Goal: Information Seeking & Learning: Check status

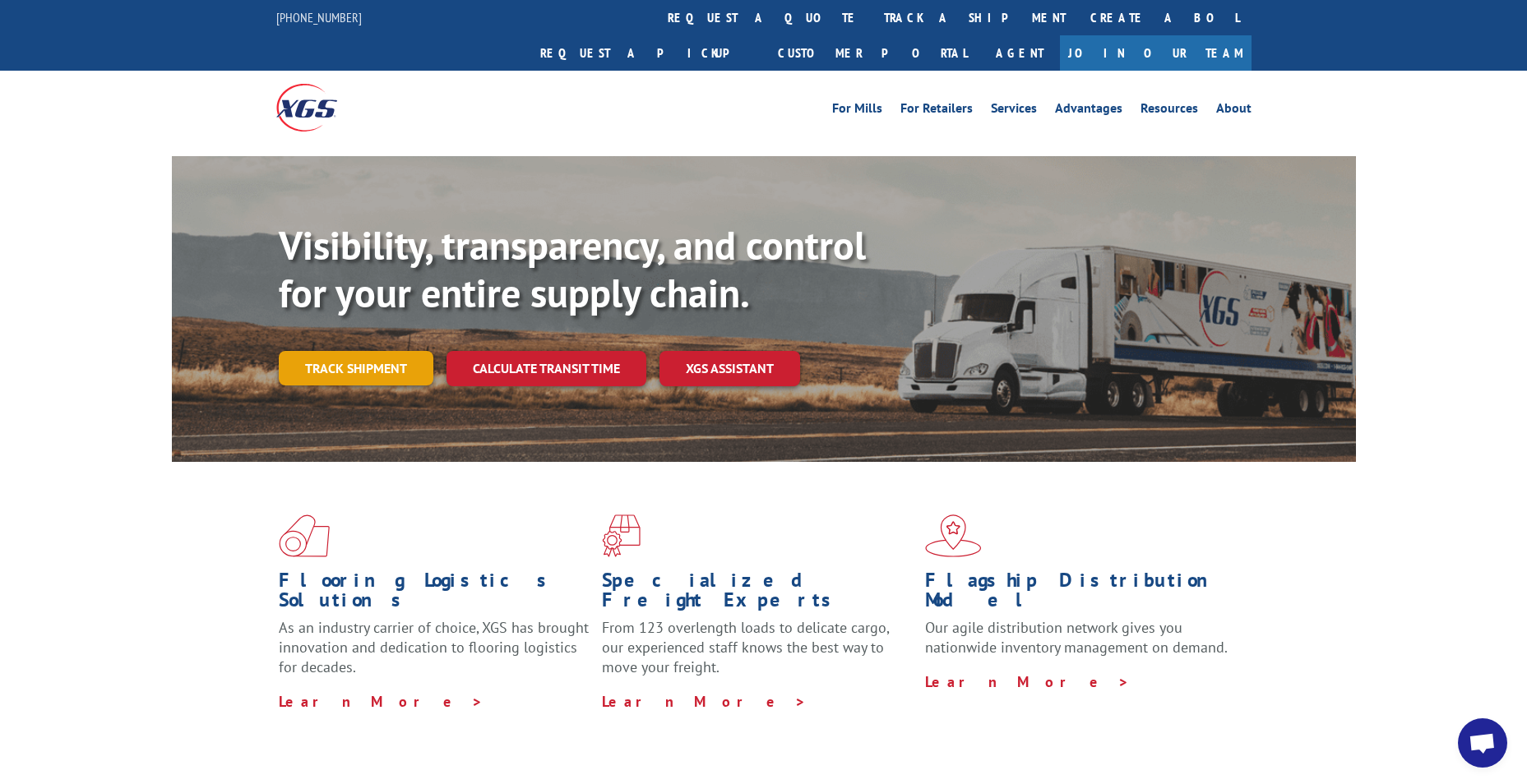
click at [376, 351] on link "Track shipment" at bounding box center [356, 368] width 155 height 35
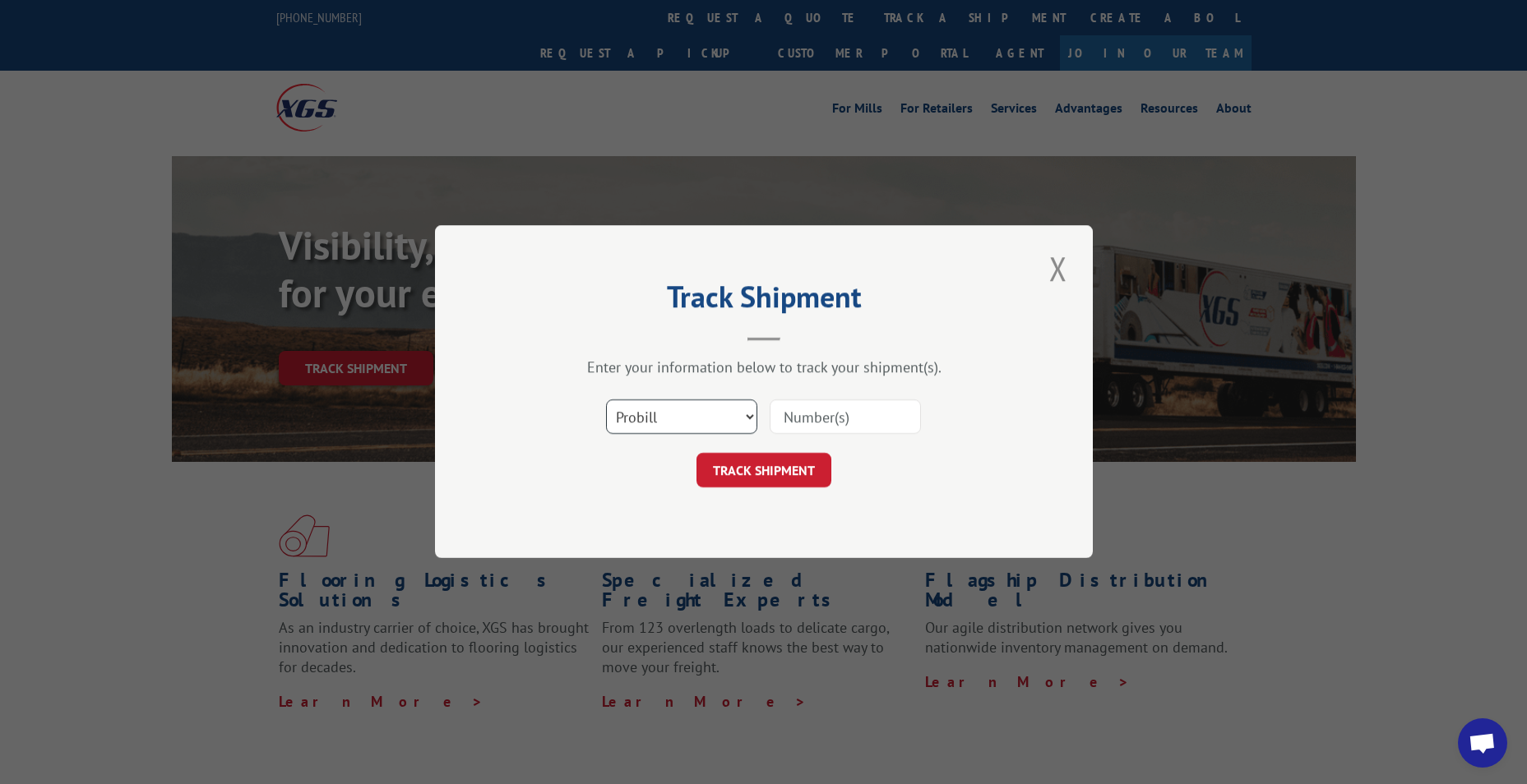
click at [676, 403] on select "Select category... Probill BOL PO" at bounding box center [682, 418] width 151 height 35
select select "bol"
click at [606, 400] on select "Select category... Probill BOL PO" at bounding box center [682, 418] width 151 height 35
click at [839, 418] on input at bounding box center [845, 418] width 151 height 35
paste input "LRS001760683"
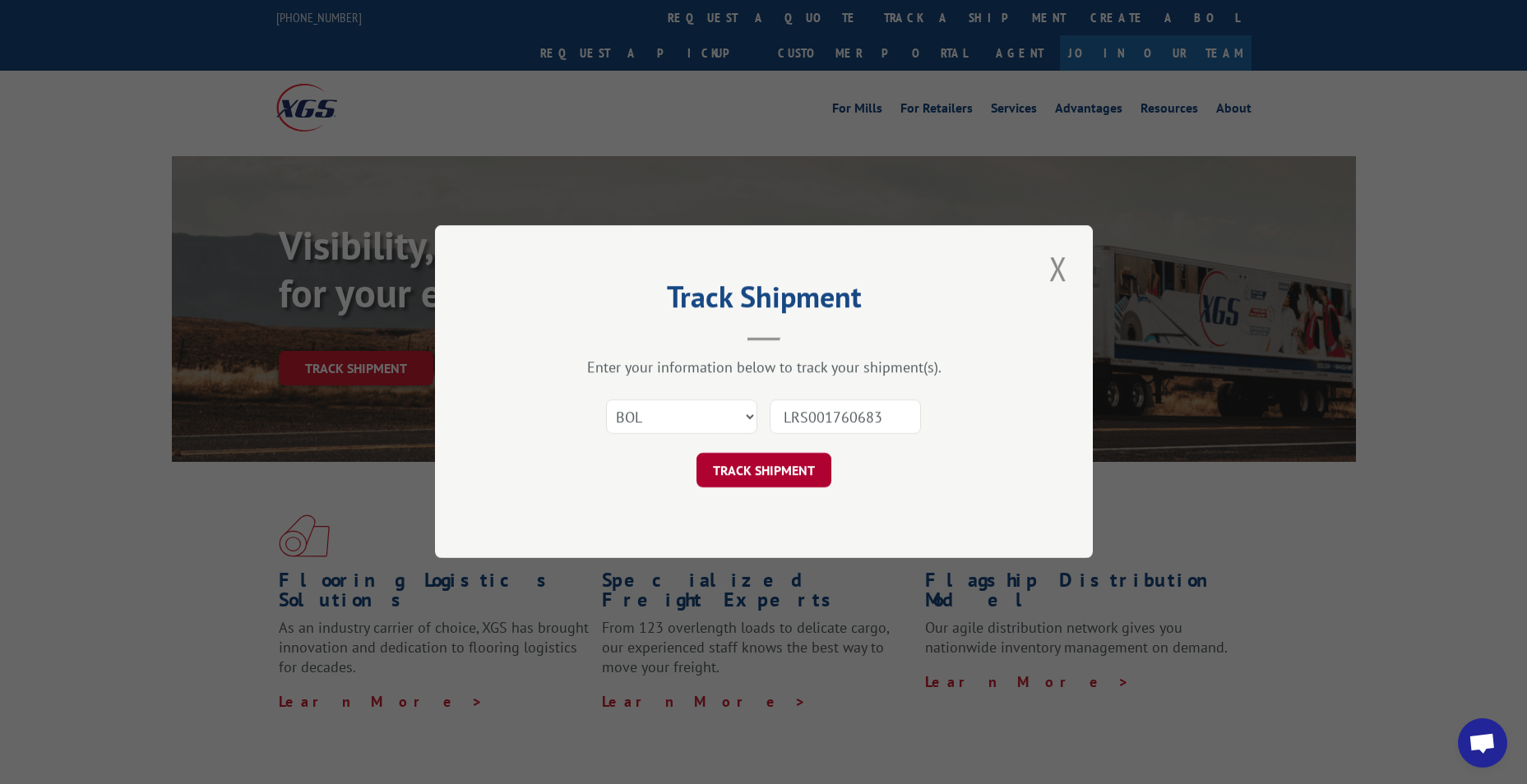
type input "LRS001760683"
click at [779, 476] on button "TRACK SHIPMENT" at bounding box center [764, 471] width 135 height 35
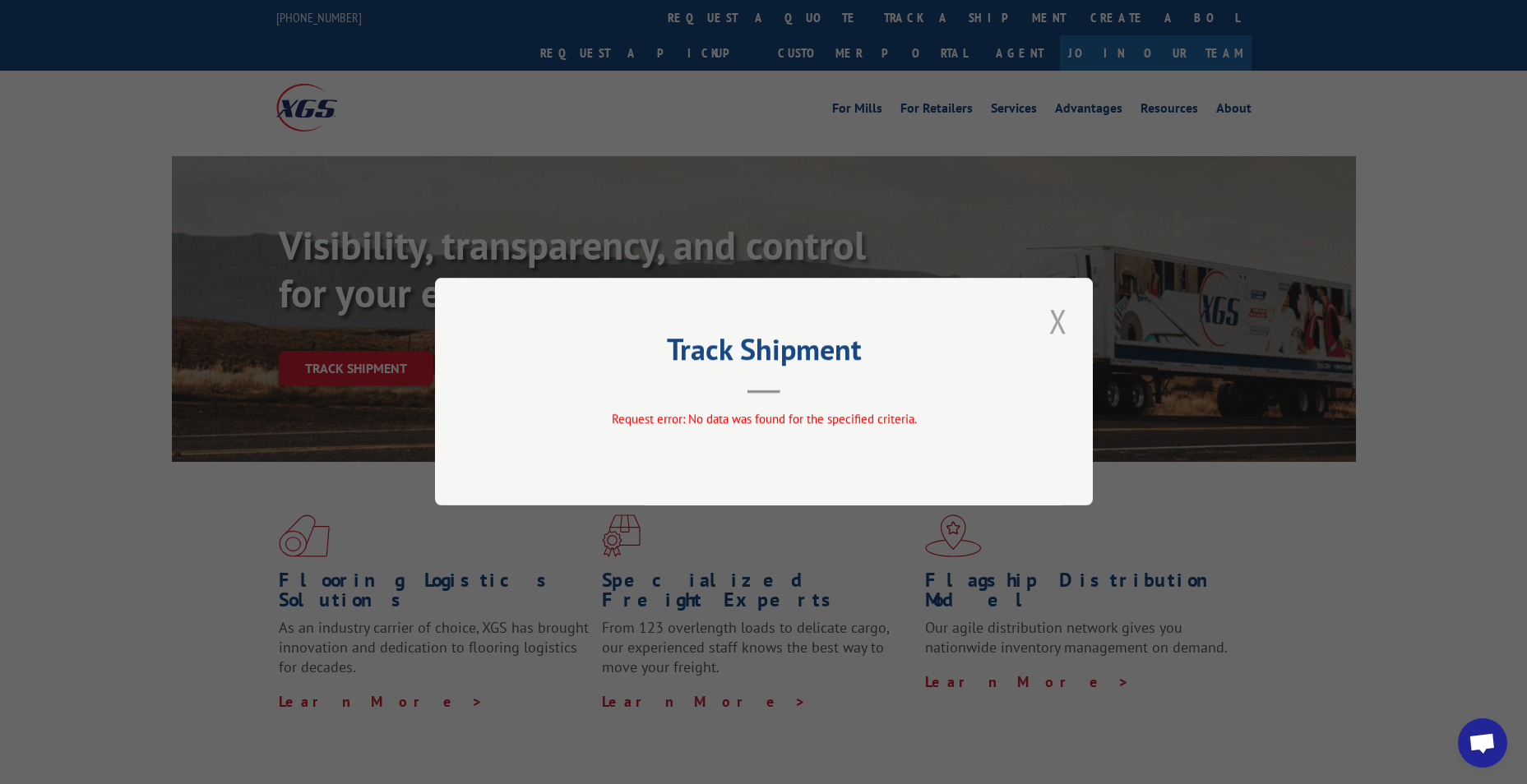
click at [1062, 322] on button "Close modal" at bounding box center [1058, 321] width 28 height 46
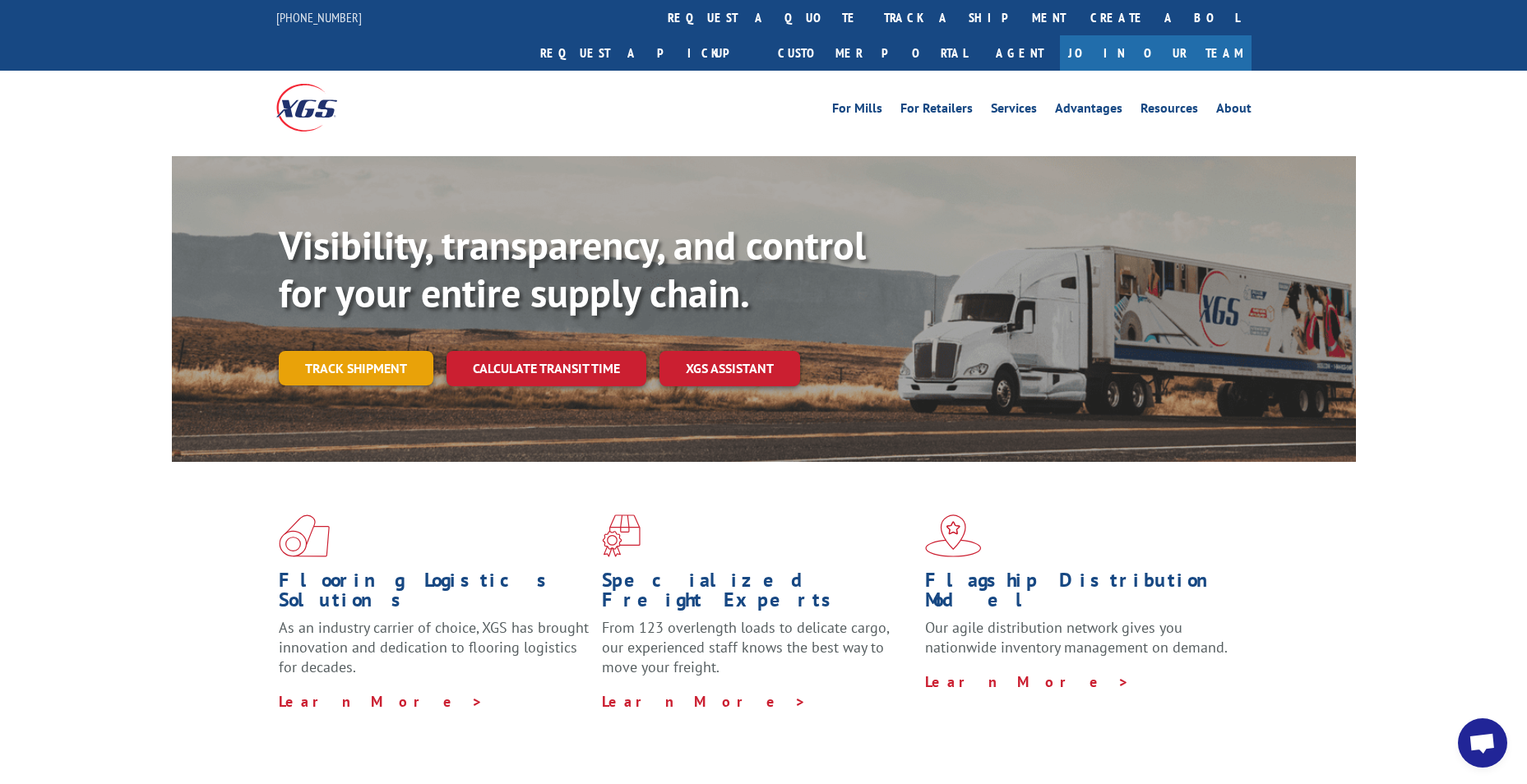
click at [332, 351] on link "Track shipment" at bounding box center [356, 368] width 155 height 35
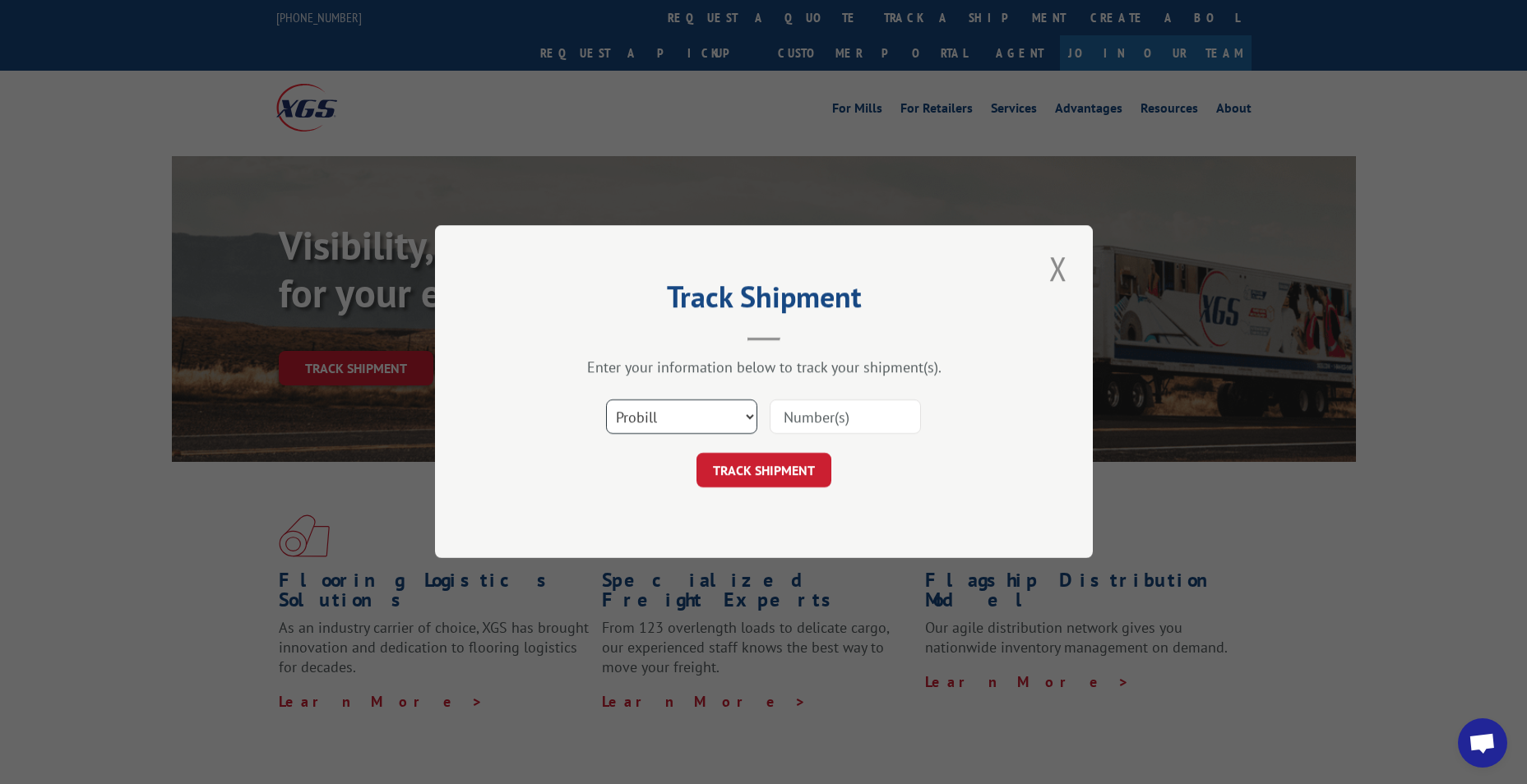
click at [723, 418] on select "Select category... Probill BOL PO" at bounding box center [682, 418] width 151 height 35
select select "bol"
click at [606, 400] on select "Select category... Probill BOL PO" at bounding box center [682, 418] width 151 height 35
click at [849, 418] on input at bounding box center [845, 418] width 151 height 35
paste input "124312280"
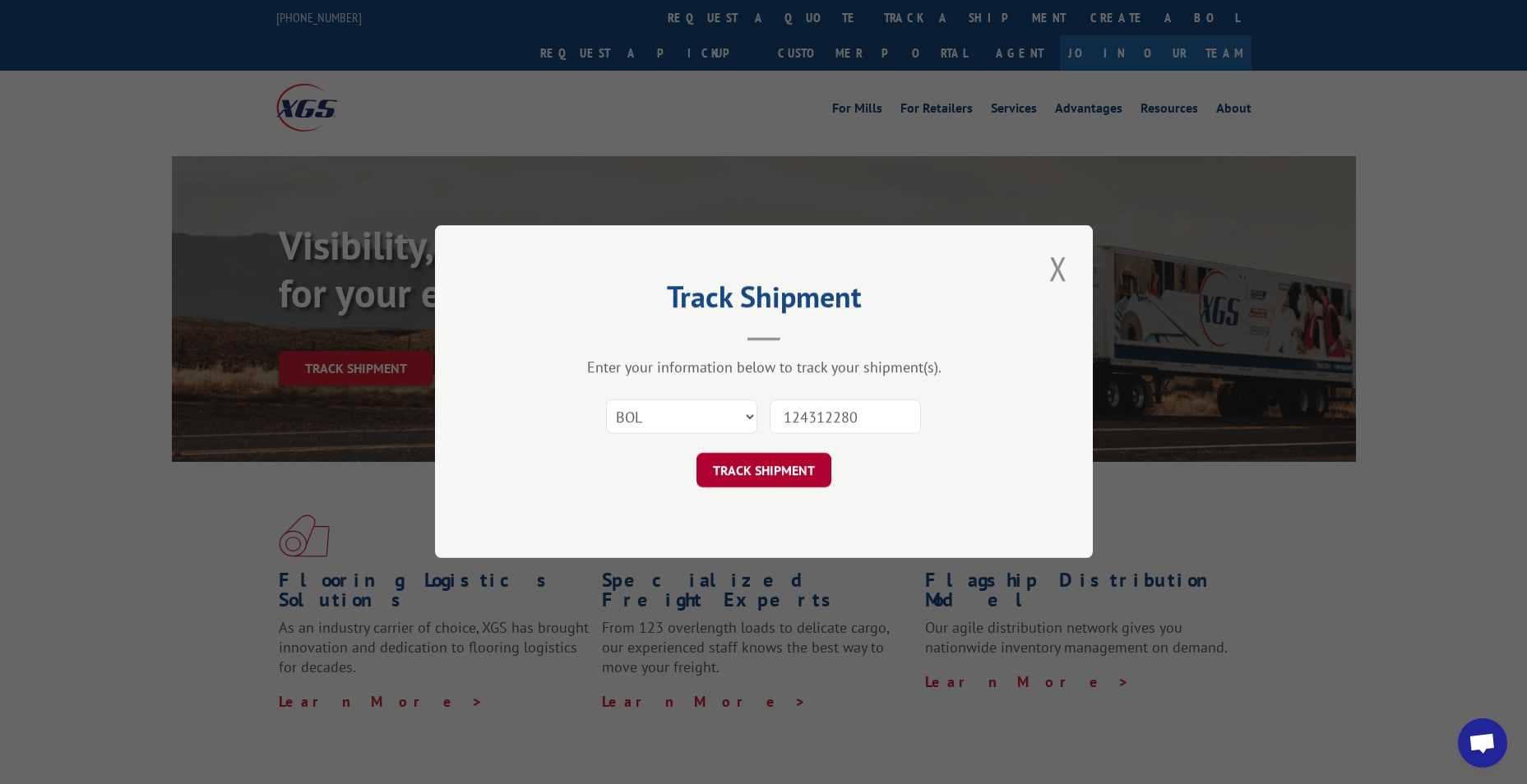
type input "124312280"
click at [769, 480] on button "TRACK SHIPMENT" at bounding box center [764, 471] width 135 height 35
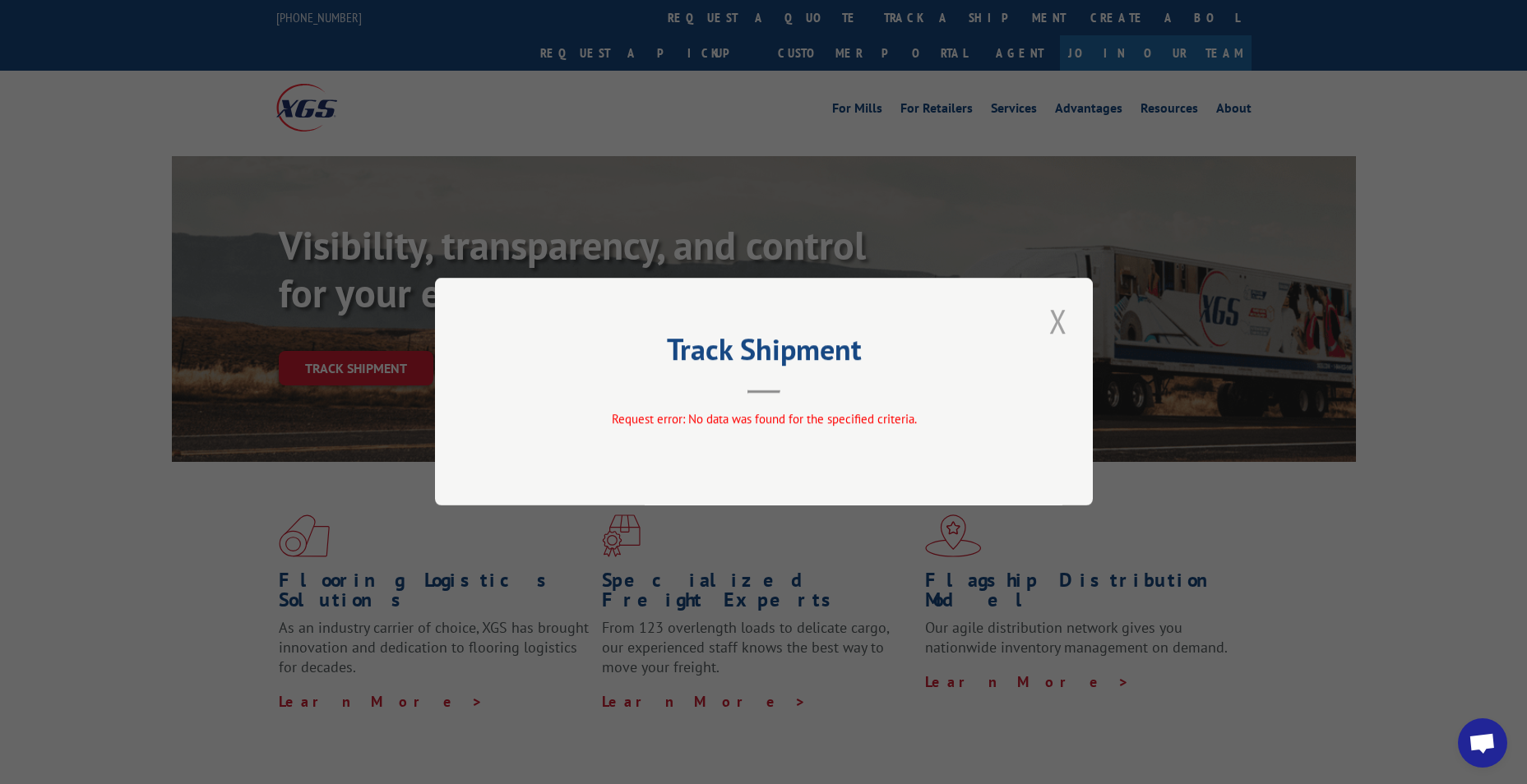
click at [1059, 335] on button "Close modal" at bounding box center [1058, 321] width 28 height 46
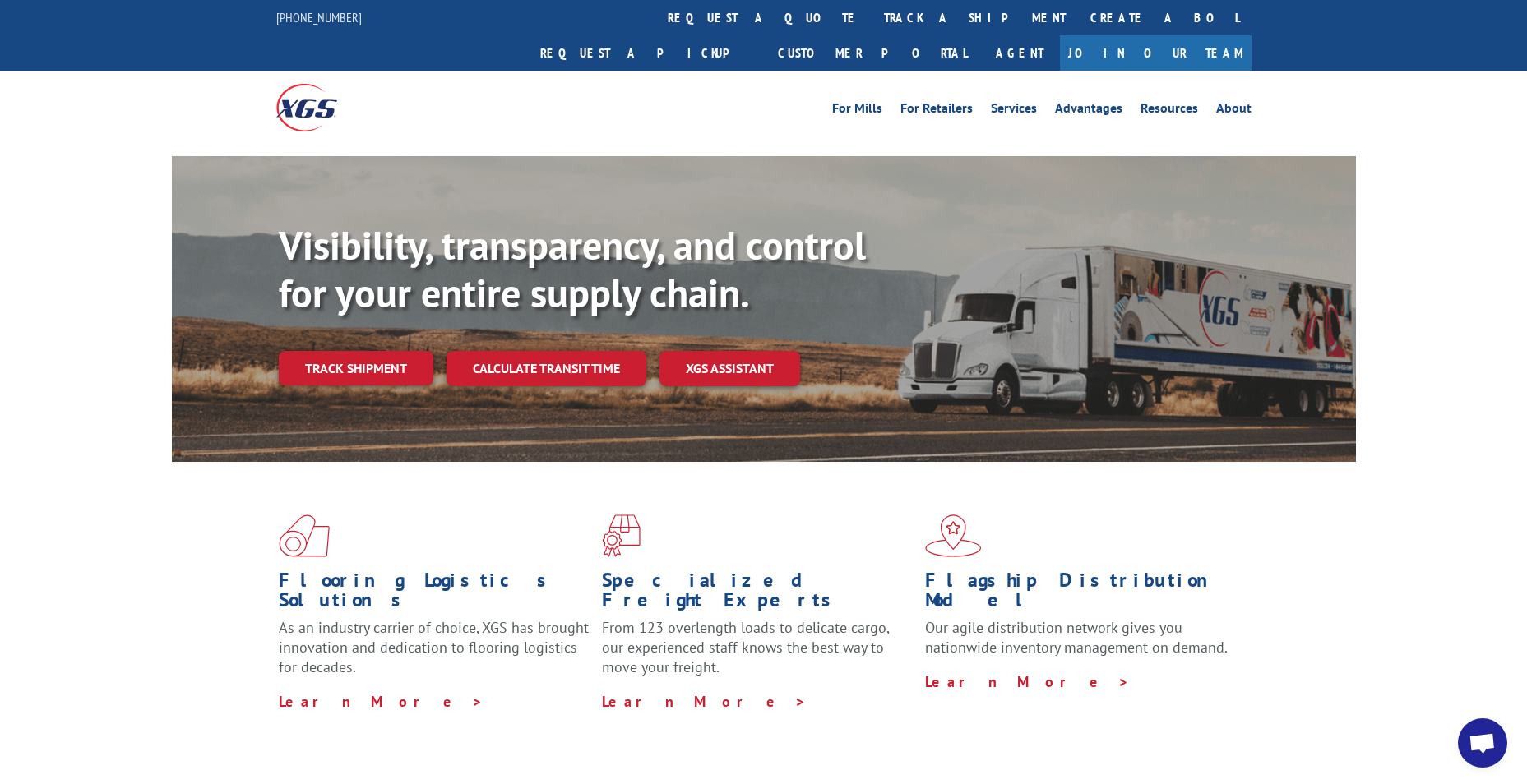
click at [357, 351] on link "Track shipment" at bounding box center [356, 368] width 155 height 35
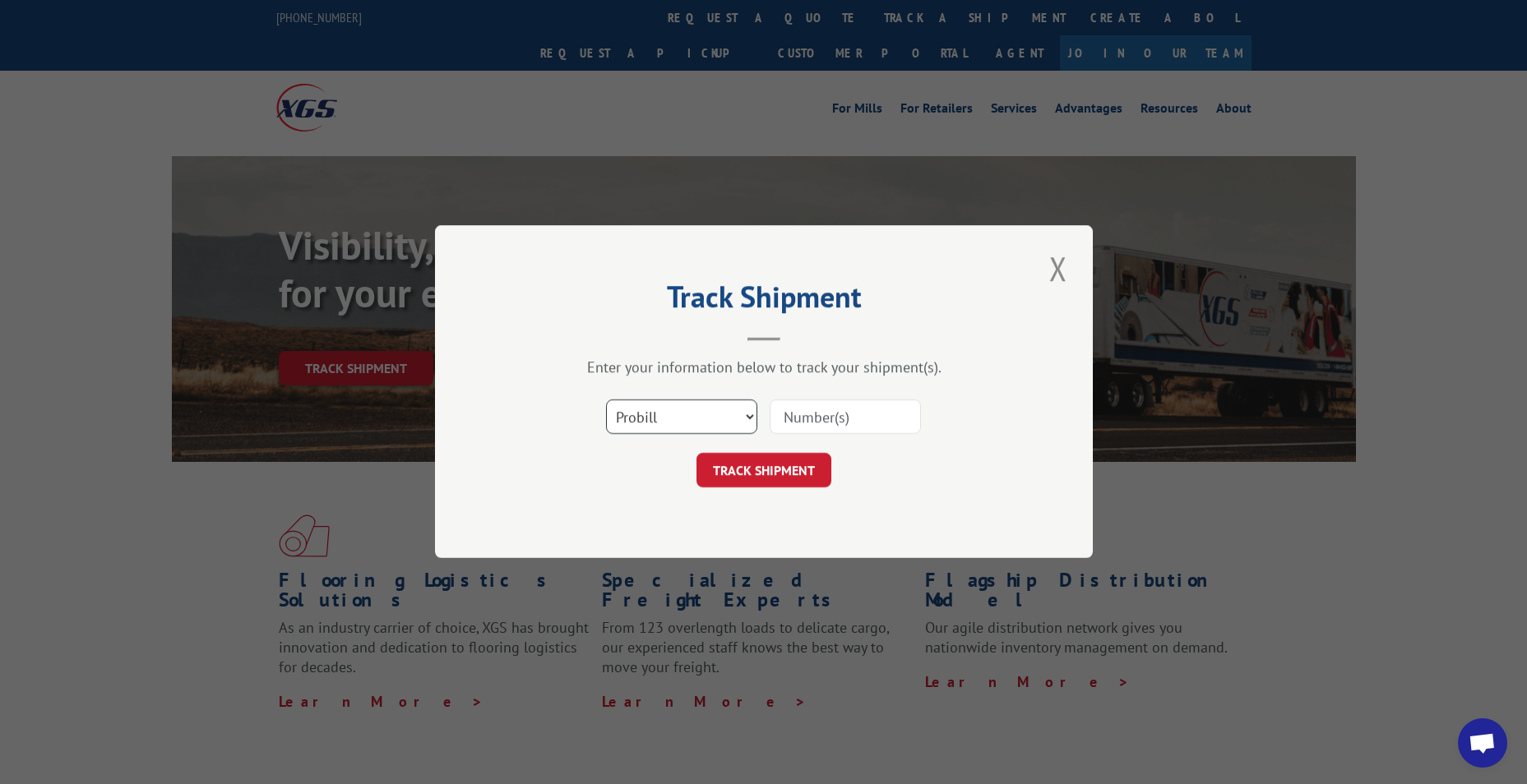
click at [653, 416] on select "Select category... Probill BOL PO" at bounding box center [682, 418] width 151 height 35
select select "po"
click at [606, 400] on select "Select category... Probill BOL PO" at bounding box center [682, 418] width 151 height 35
click at [841, 420] on input at bounding box center [845, 418] width 151 height 35
paste input "124312280"
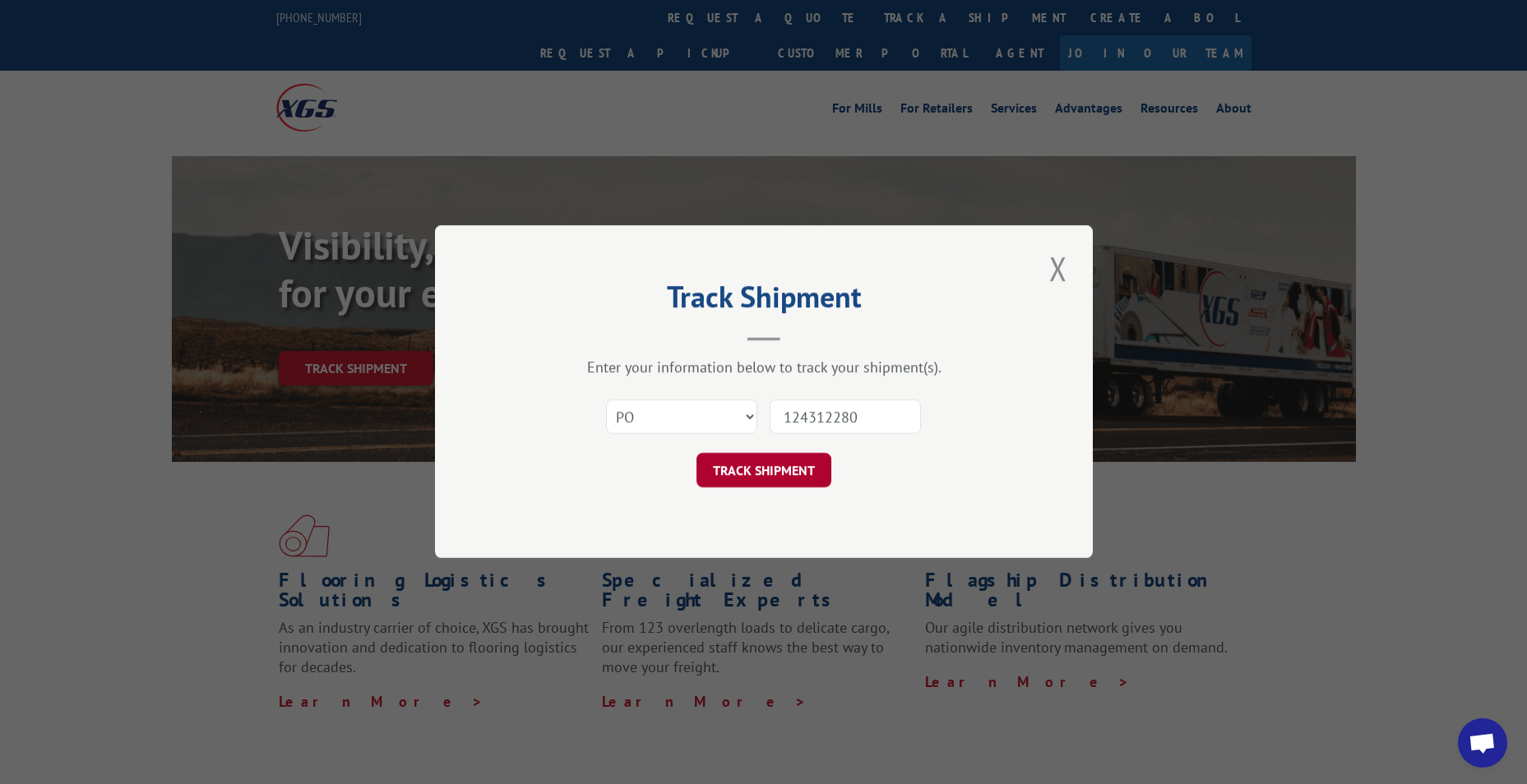
type input "124312280"
click at [777, 476] on button "TRACK SHIPMENT" at bounding box center [764, 471] width 135 height 35
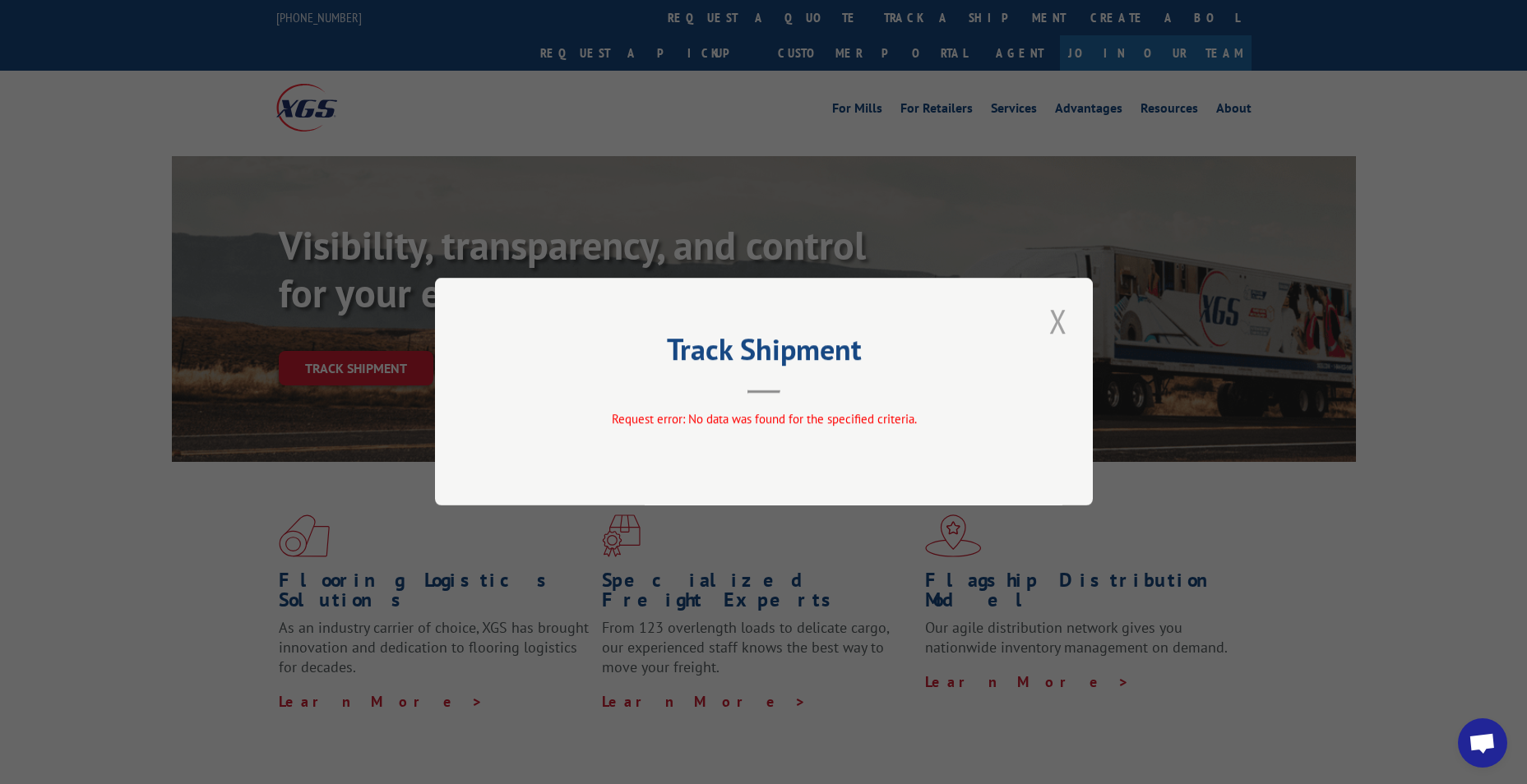
click at [1054, 329] on button "Close modal" at bounding box center [1058, 321] width 28 height 46
